Goal: Communication & Community: Answer question/provide support

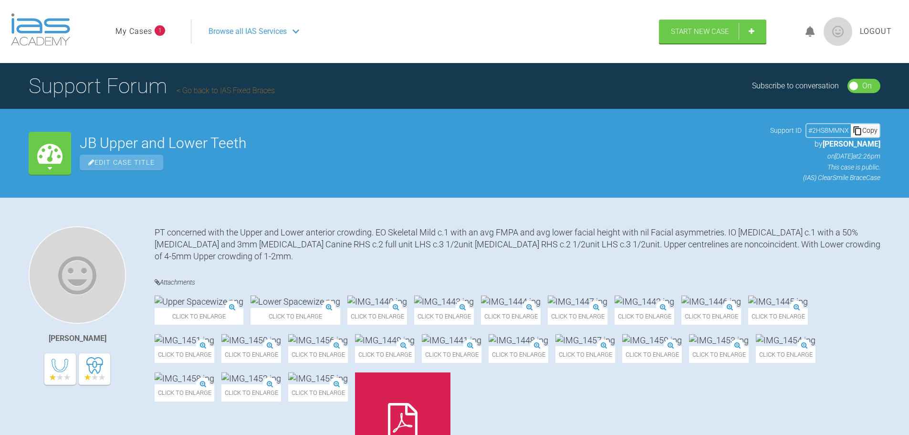
click at [230, 92] on link "Go back to IAS Fixed Braces" at bounding box center [226, 90] width 98 height 9
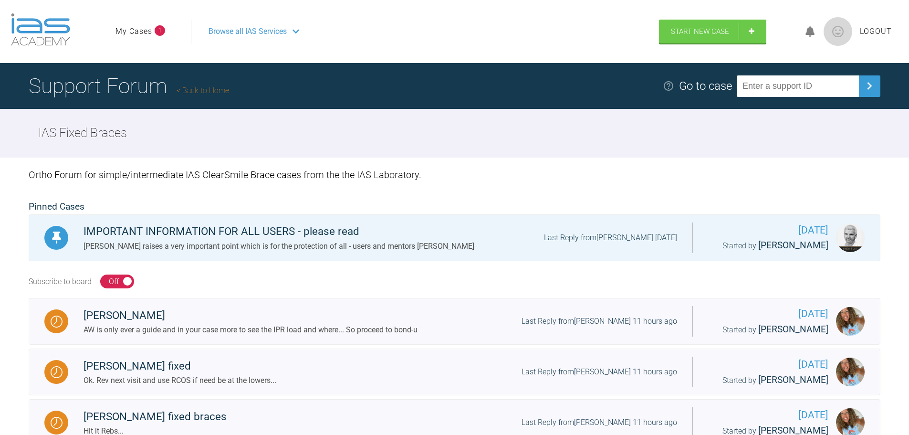
click at [146, 31] on link "My Cases" at bounding box center [133, 31] width 37 height 12
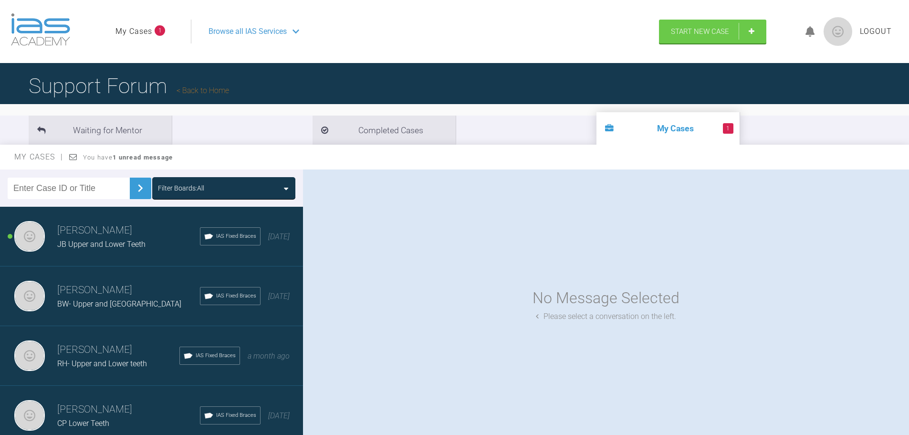
click at [116, 240] on span "JB Upper and Lower Teeth" at bounding box center [101, 243] width 88 height 9
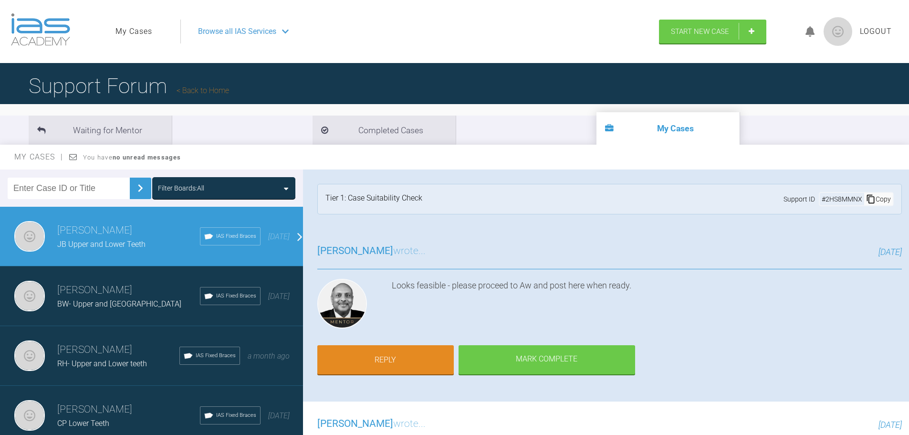
click at [115, 306] on span "BW- Upper and Lower Teeth" at bounding box center [119, 303] width 124 height 9
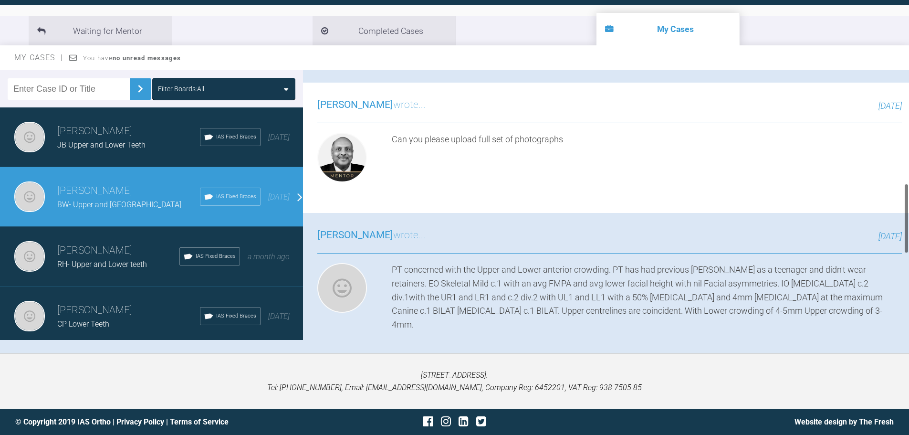
scroll to position [428, 0]
click at [392, 58] on link "Reply" at bounding box center [385, 43] width 136 height 30
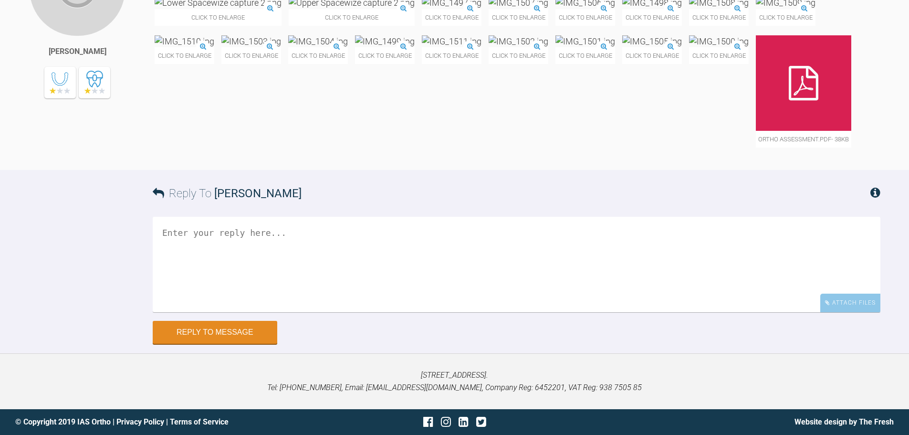
scroll to position [1088, 0]
click at [392, 230] on textarea at bounding box center [517, 264] width 728 height 95
click at [376, 240] on textarea at bounding box center [517, 264] width 728 height 95
type textarea "Hi Pinks, what are your thoughts?"
click at [235, 332] on button "Reply to Message" at bounding box center [215, 333] width 125 height 23
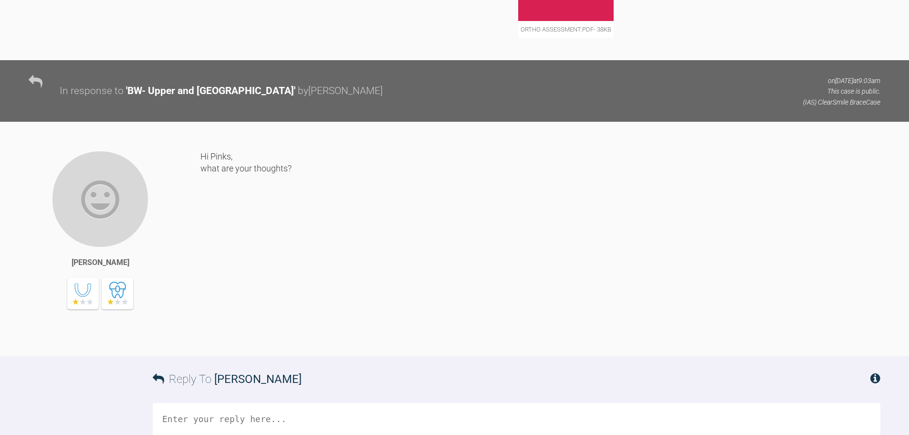
scroll to position [1192, 0]
